Goal: Check status: Check status

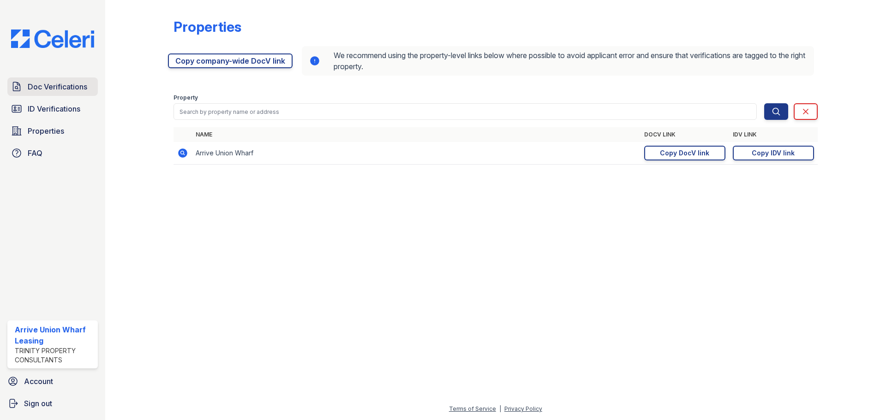
click at [58, 82] on span "Doc Verifications" at bounding box center [58, 86] width 60 height 11
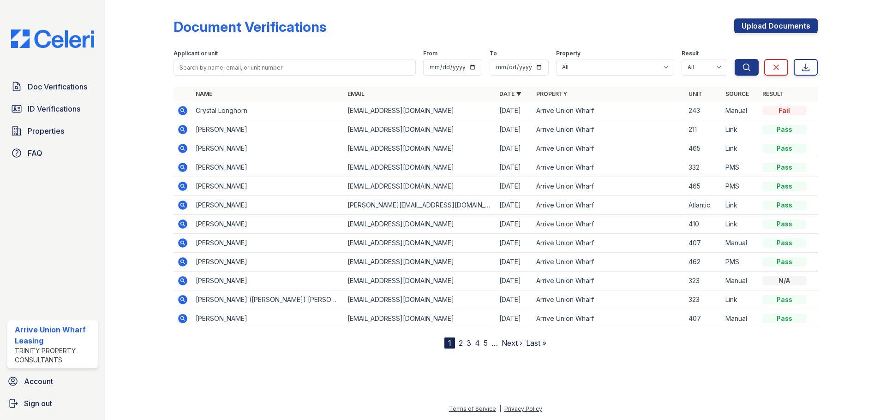
click at [207, 58] on div "Applicant or unit" at bounding box center [294, 54] width 242 height 9
click at [208, 64] on input "search" at bounding box center [294, 67] width 242 height 17
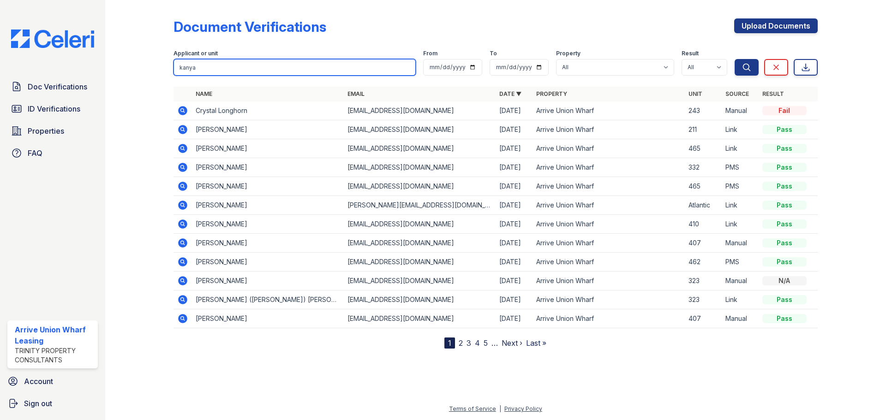
type input "kanya"
click at [734, 59] on button "Search" at bounding box center [746, 67] width 24 height 17
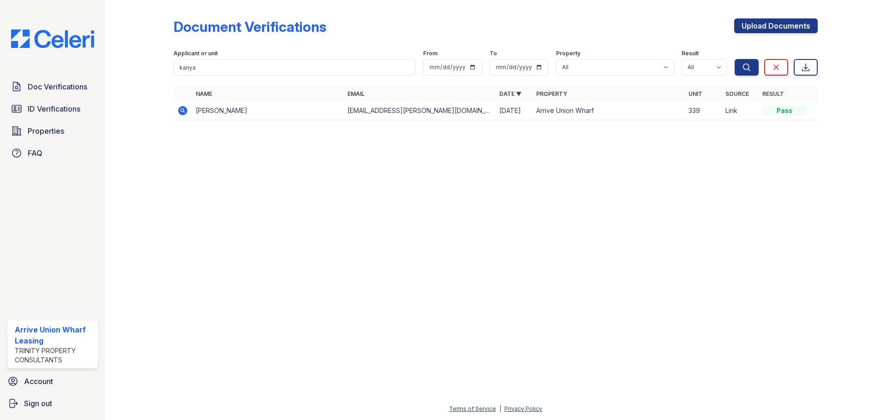
click at [187, 113] on icon at bounding box center [182, 110] width 11 height 11
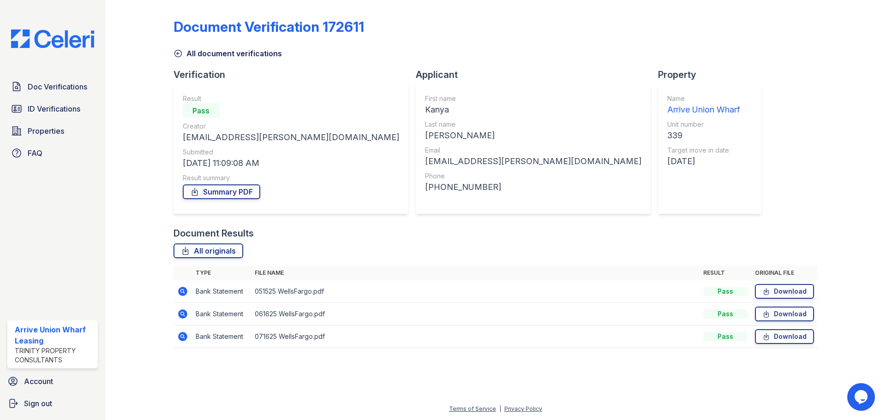
click at [186, 291] on icon at bounding box center [182, 291] width 9 height 9
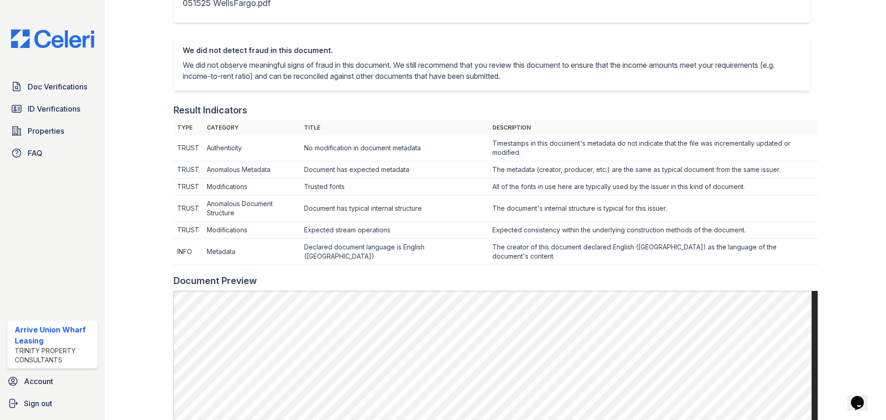
scroll to position [46, 0]
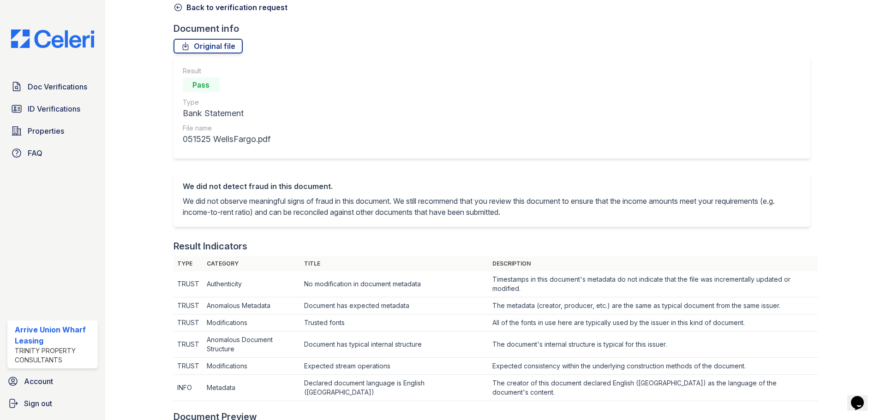
click at [177, 8] on icon at bounding box center [177, 7] width 9 height 9
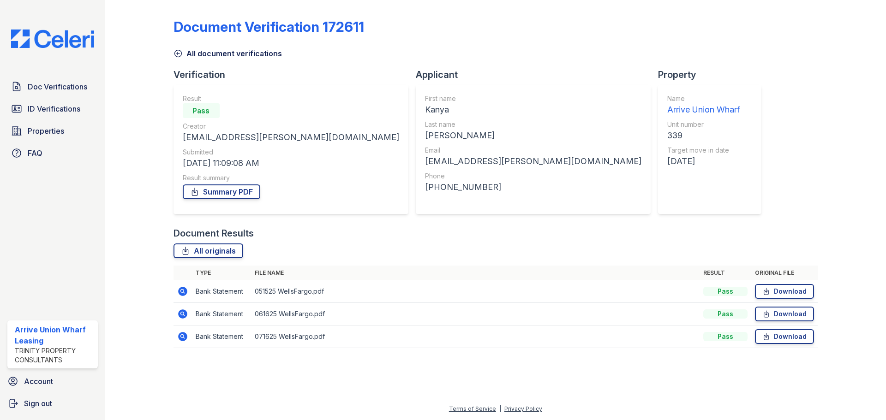
click at [179, 315] on icon at bounding box center [182, 313] width 9 height 9
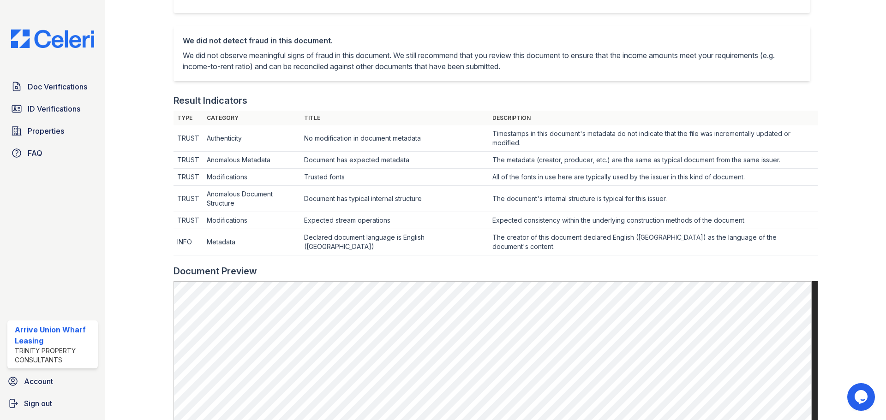
scroll to position [46, 0]
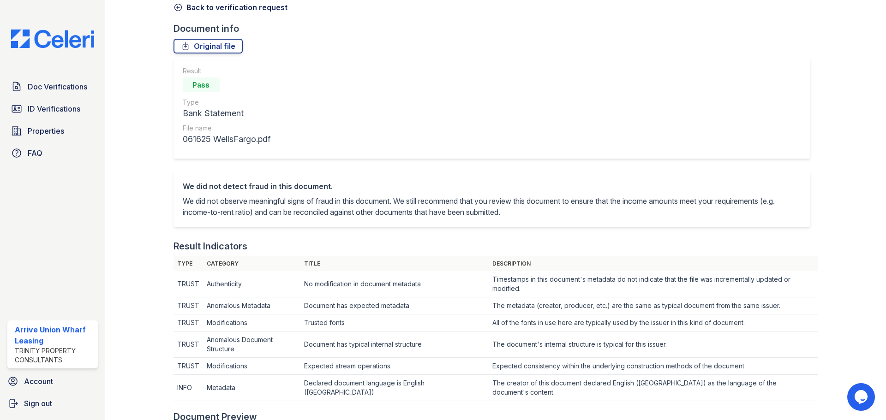
click at [177, 10] on icon at bounding box center [177, 7] width 9 height 9
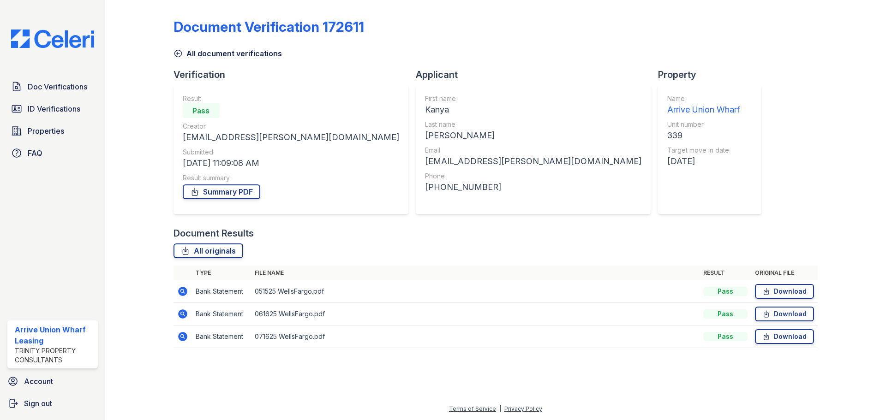
click at [179, 54] on icon at bounding box center [177, 53] width 9 height 9
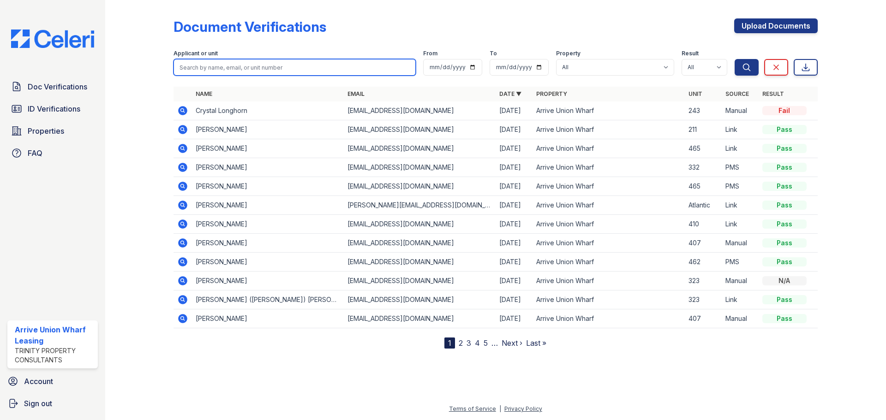
click at [187, 71] on input "search" at bounding box center [294, 67] width 242 height 17
type input "kanya"
click at [734, 59] on button "Search" at bounding box center [746, 67] width 24 height 17
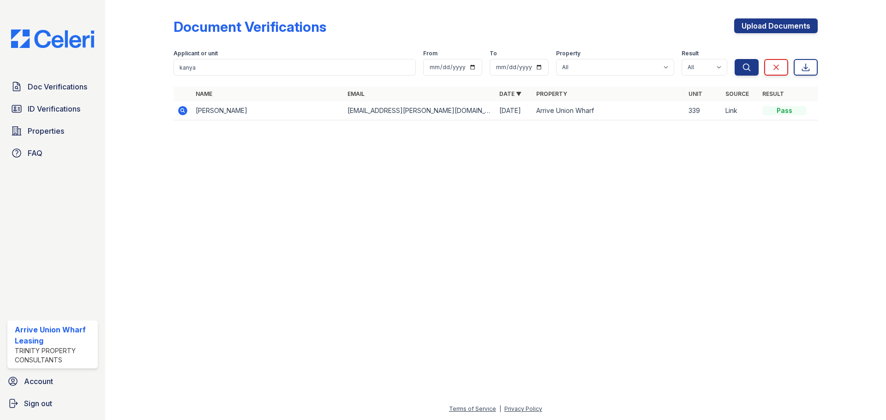
click at [181, 112] on icon at bounding box center [182, 110] width 11 height 11
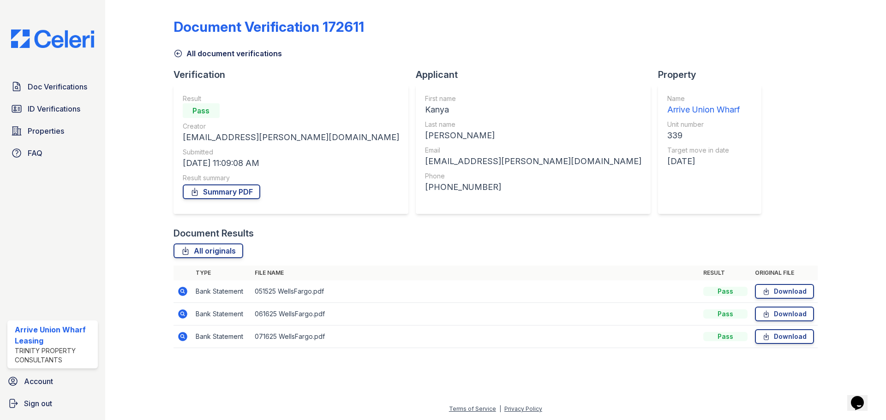
click at [182, 292] on icon at bounding box center [182, 291] width 2 height 2
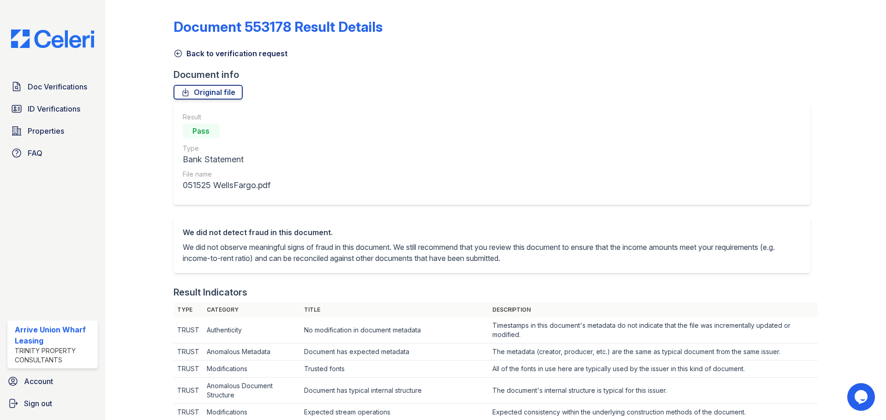
click at [179, 52] on icon at bounding box center [177, 53] width 9 height 9
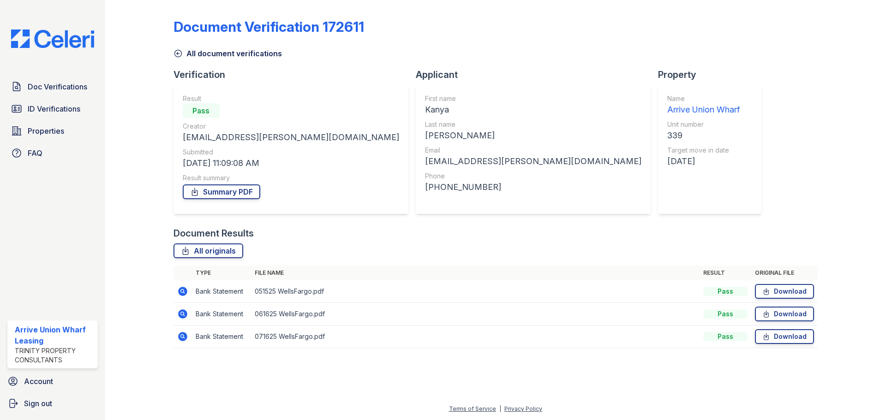
click at [186, 292] on icon at bounding box center [182, 291] width 9 height 9
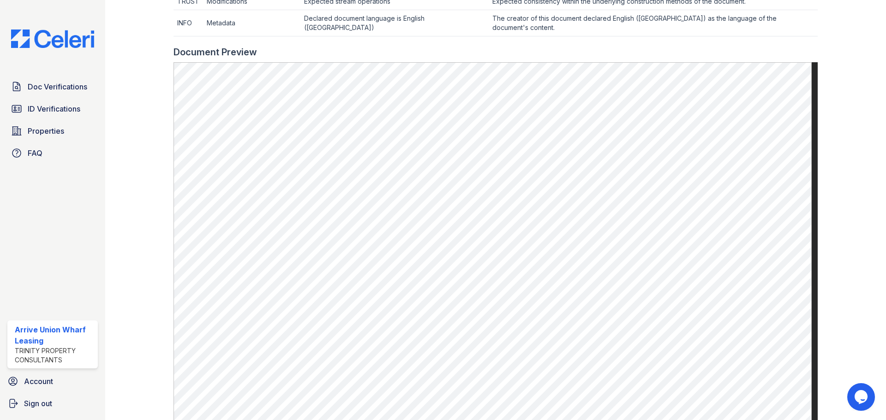
scroll to position [415, 0]
